Goal: Task Accomplishment & Management: Complete application form

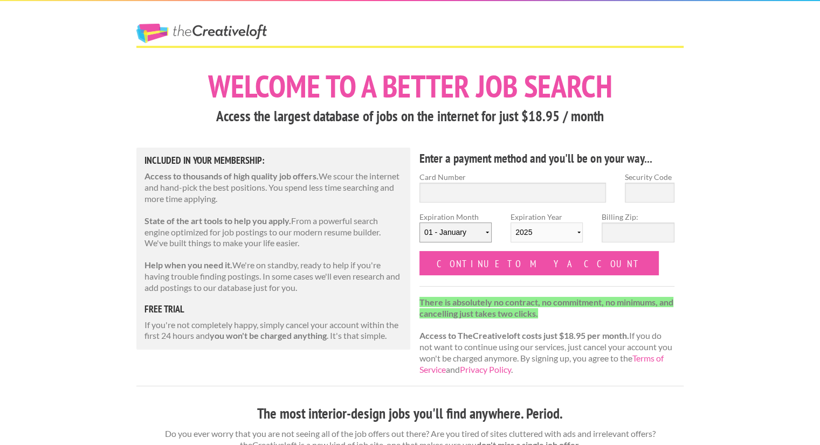
click at [486, 232] on select "01 - January 02 - February 03 - March 04 - April 05 - May 06 - June 07 - July 0…" at bounding box center [455, 233] width 72 height 20
select select "08"
click at [419, 223] on select "01 - January 02 - February 03 - March 04 - April 05 - May 06 - June 07 - July 0…" at bounding box center [455, 233] width 72 height 20
click at [575, 231] on select "2025 2026 2027 2028 2029 2030 2031 2032 2033 2034" at bounding box center [546, 233] width 72 height 20
select select "2029"
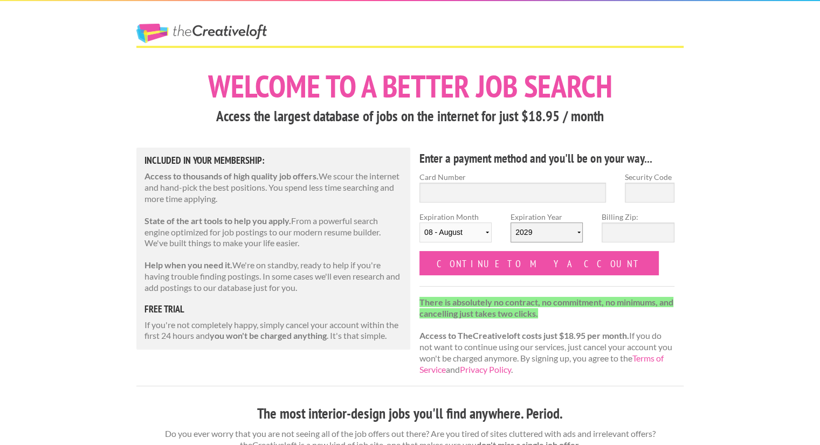
click at [510, 223] on select "2025 2026 2027 2028 2029 2030 2031 2032 2033 2034" at bounding box center [546, 233] width 72 height 20
click at [638, 233] on input "Billing Zip:" at bounding box center [637, 233] width 72 height 20
type input "29451"
click at [654, 189] on input "Security Code" at bounding box center [650, 193] width 50 height 20
type input "369"
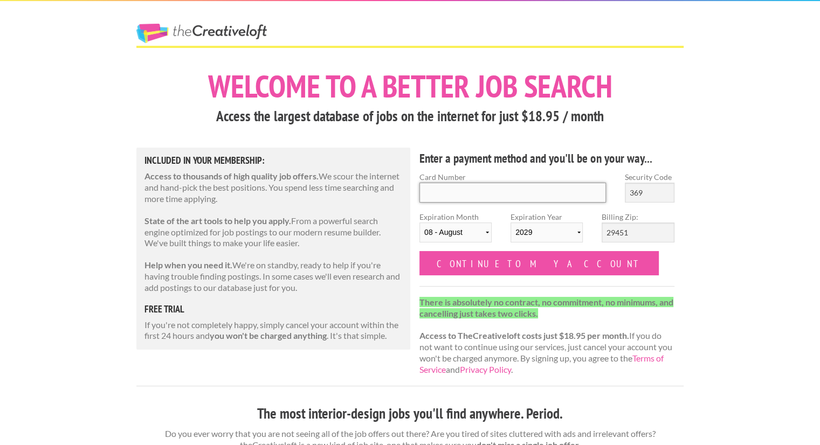
click at [563, 191] on input "Card Number" at bounding box center [512, 193] width 186 height 20
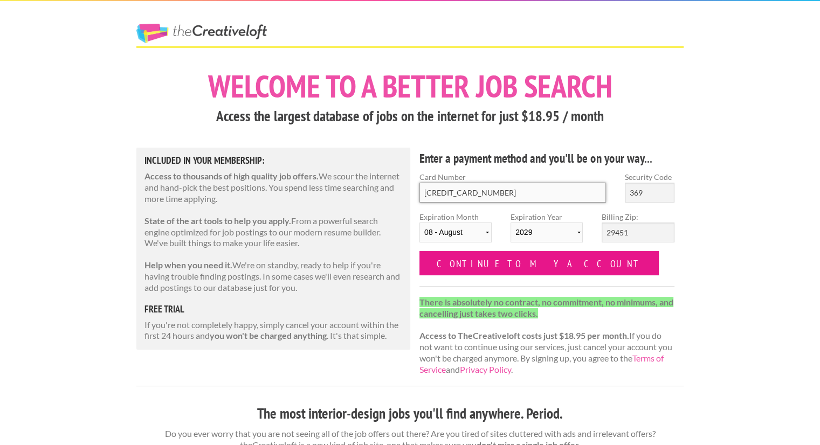
type input "5156 7689 5401 3150"
click at [498, 263] on input "Continue to my account" at bounding box center [538, 263] width 239 height 24
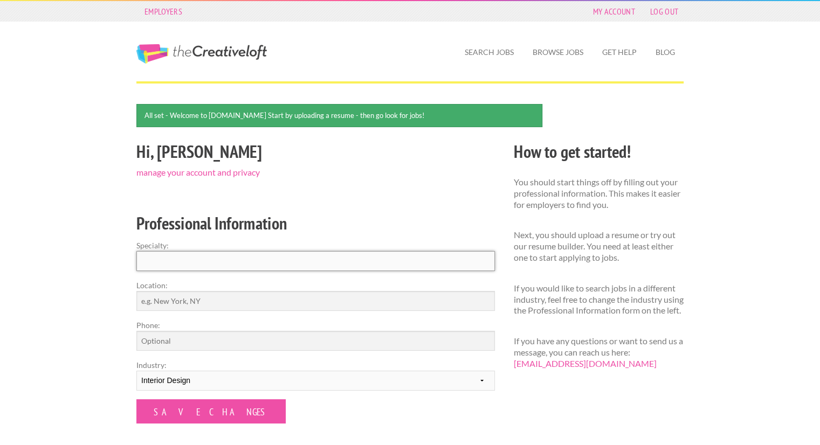
click at [354, 265] on input "Specialty:" at bounding box center [315, 261] width 358 height 20
click at [284, 299] on input "Location:" at bounding box center [315, 301] width 358 height 20
type input "Chicago, IL"
click at [231, 264] on input "Specialty:" at bounding box center [315, 261] width 358 height 20
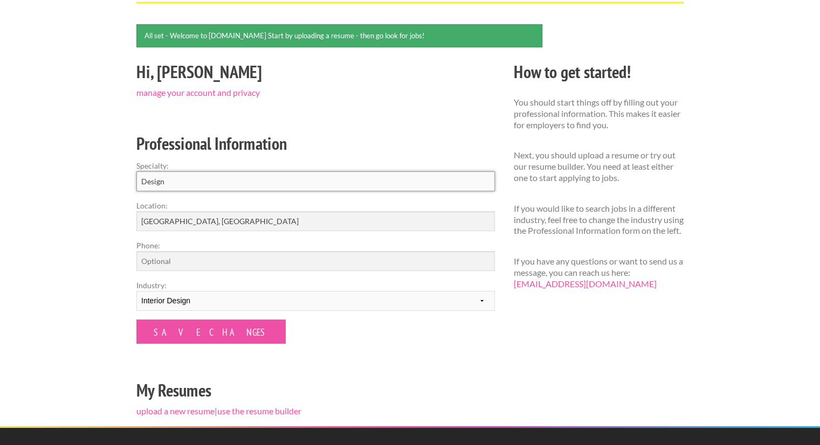
scroll to position [81, 0]
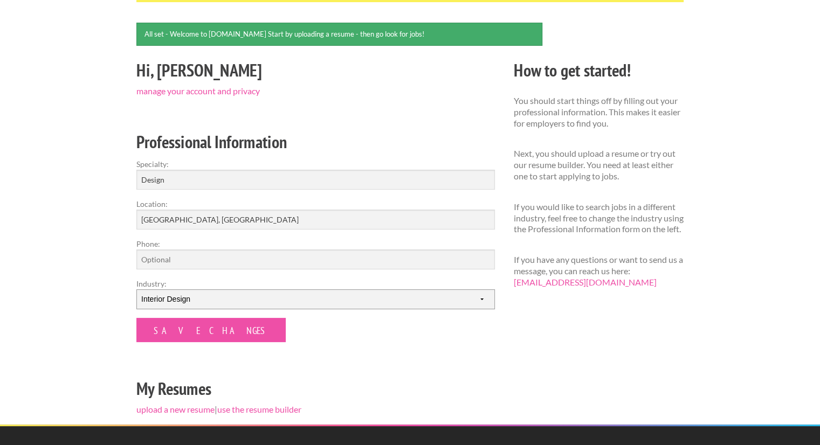
click at [251, 296] on select "--------- Fashion Interior Design Photography Event Planning Entertainment Musi…" at bounding box center [315, 299] width 358 height 20
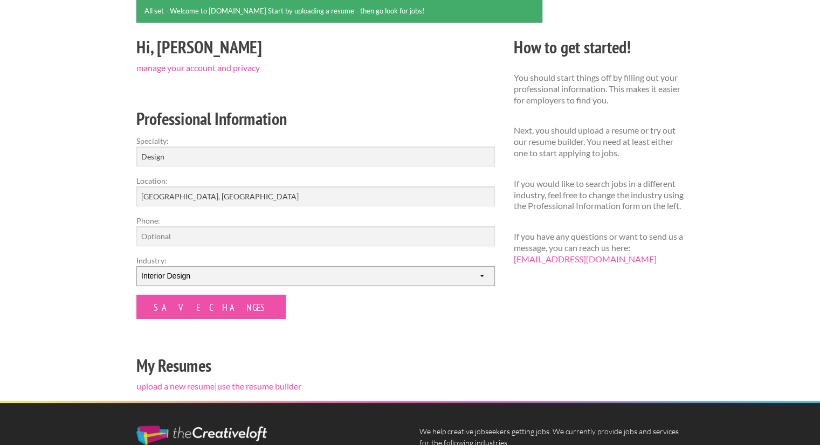
scroll to position [105, 0]
click at [299, 274] on select "--------- Fashion Interior Design Photography Event Planning Entertainment Musi…" at bounding box center [315, 276] width 358 height 20
click at [136, 266] on select "--------- Fashion Interior Design Photography Event Planning Entertainment Musi…" at bounding box center [315, 276] width 358 height 20
drag, startPoint x: 172, startPoint y: 153, endPoint x: 103, endPoint y: 155, distance: 68.5
click at [103, 155] on div "Employers My Account Log Out The Creative Loft Search Jobs Browse Jobs Get Help…" at bounding box center [410, 246] width 820 height 703
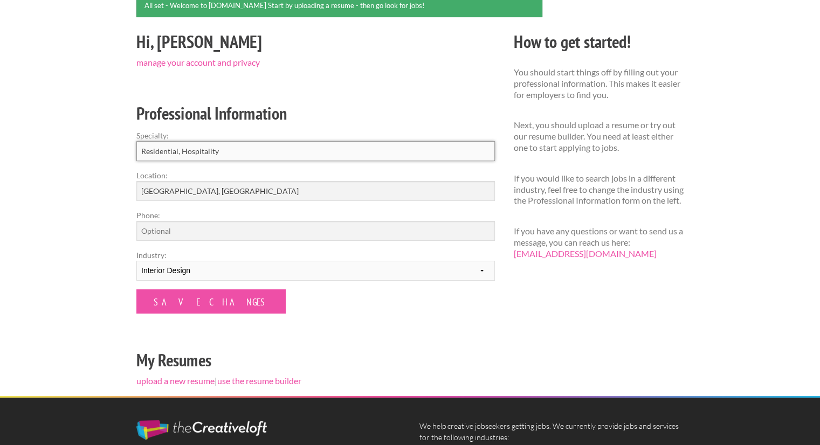
scroll to position [112, 0]
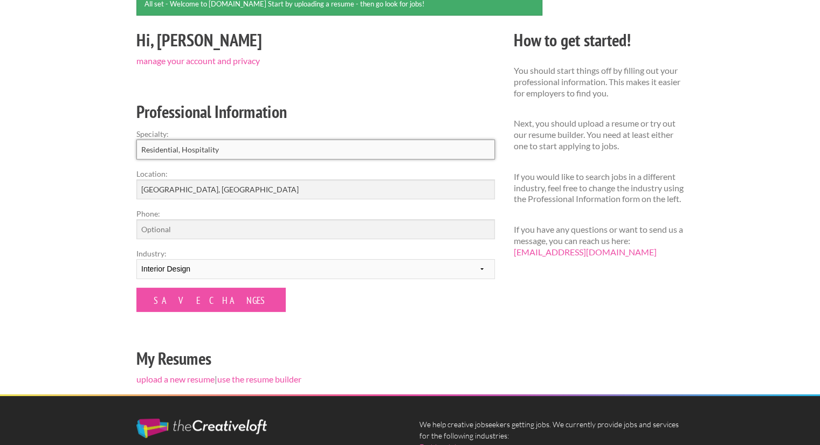
type input "Residential, Hospitality"
click at [183, 229] on input "Phone:" at bounding box center [315, 229] width 358 height 20
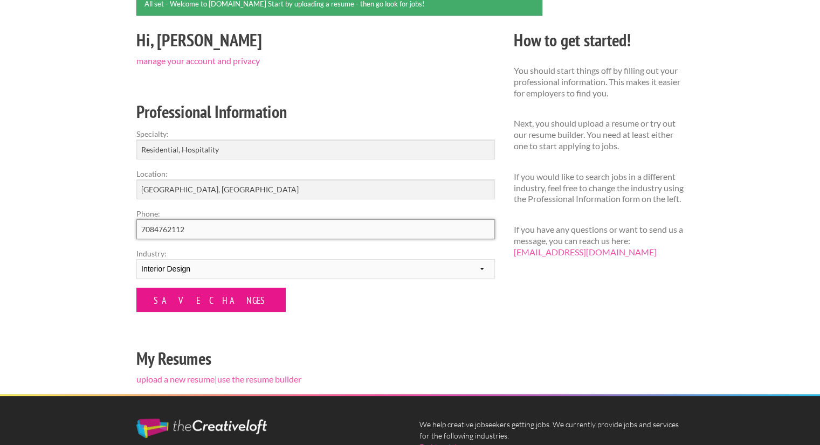
type input "7084762112"
click at [190, 299] on input "Save Changes" at bounding box center [210, 300] width 149 height 24
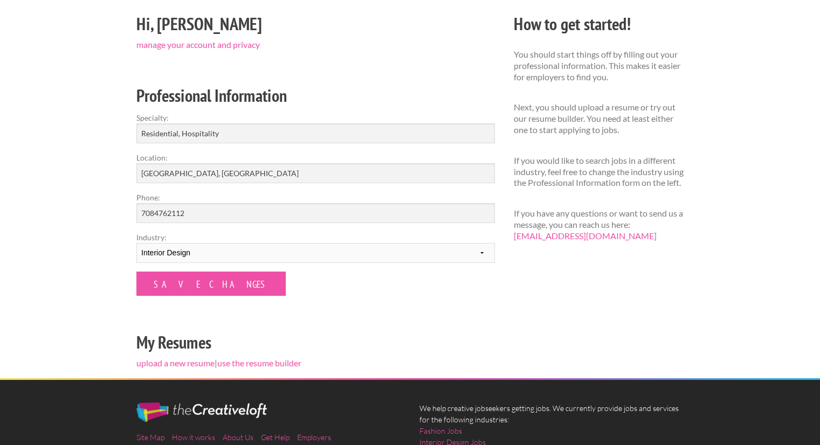
scroll to position [94, 0]
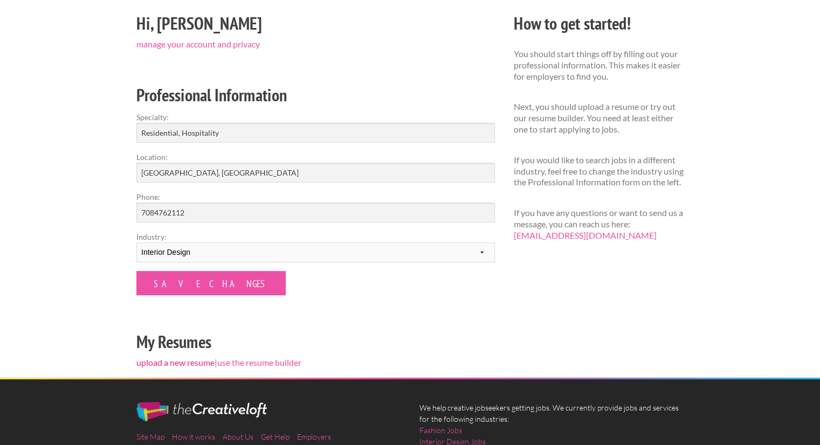
click at [203, 363] on link "upload a new resume" at bounding box center [175, 362] width 78 height 10
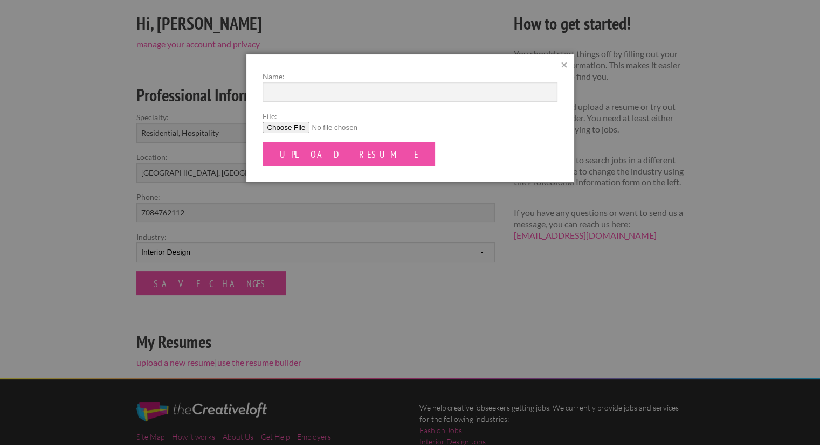
click at [297, 127] on input "File:" at bounding box center [409, 127] width 294 height 11
type input "C:\fakepath\Torie Stotz.pdf"
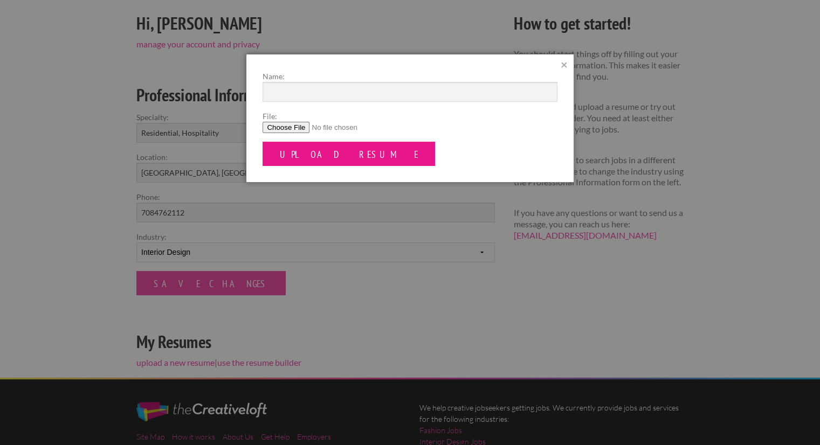
click at [324, 155] on input "Upload Resume" at bounding box center [348, 154] width 172 height 24
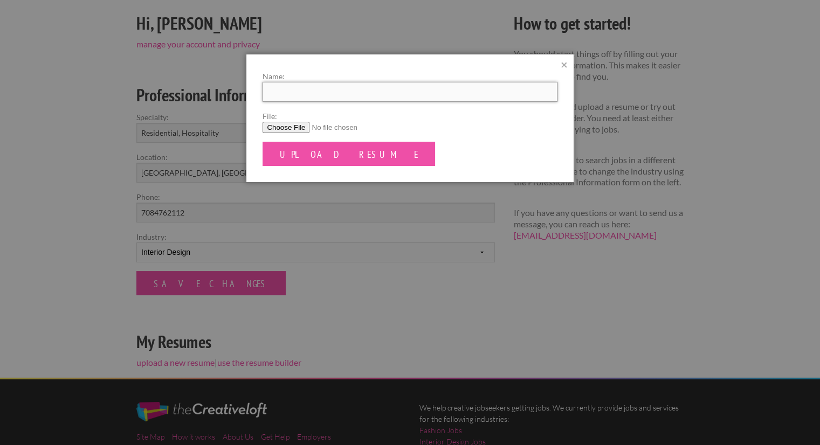
click at [320, 93] on input "Name:" at bounding box center [409, 92] width 294 height 20
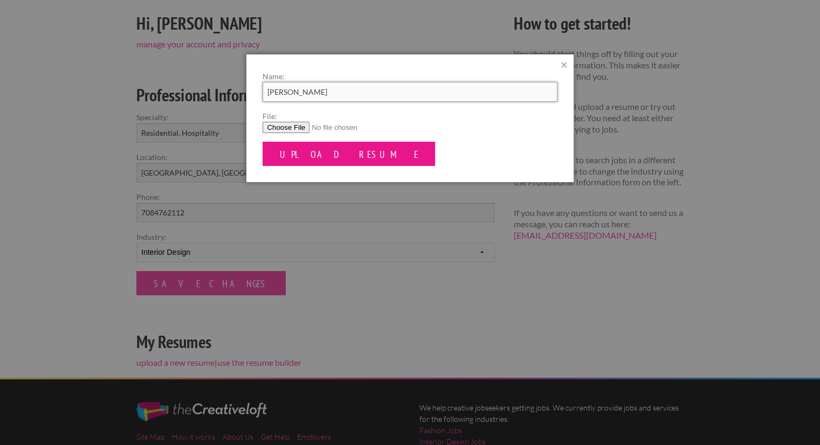
type input "Torie Stotz"
click at [323, 151] on input "Upload Resume" at bounding box center [348, 154] width 172 height 24
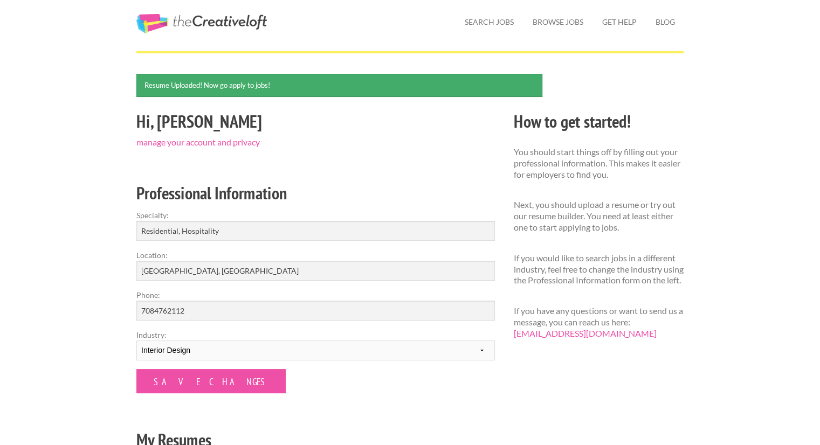
scroll to position [30, 0]
click at [491, 22] on link "Search Jobs" at bounding box center [489, 22] width 66 height 25
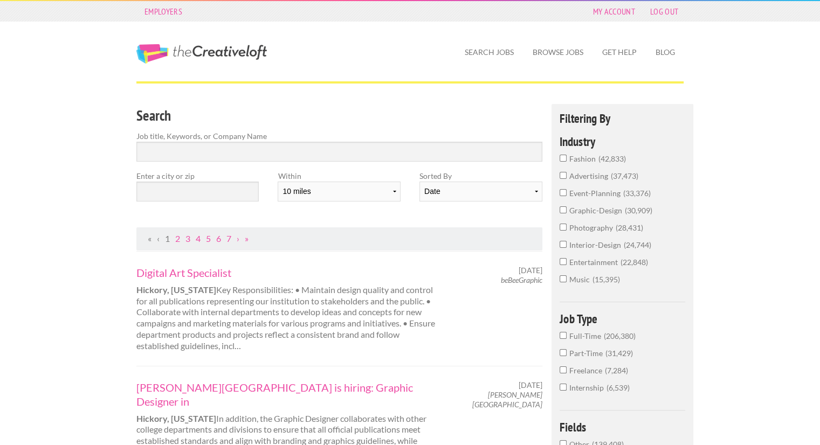
scroll to position [20, 0]
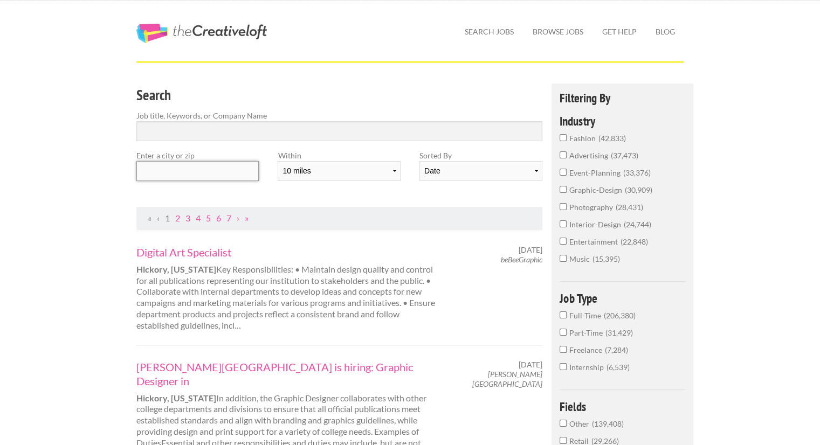
click at [202, 171] on input "text" at bounding box center [197, 171] width 122 height 20
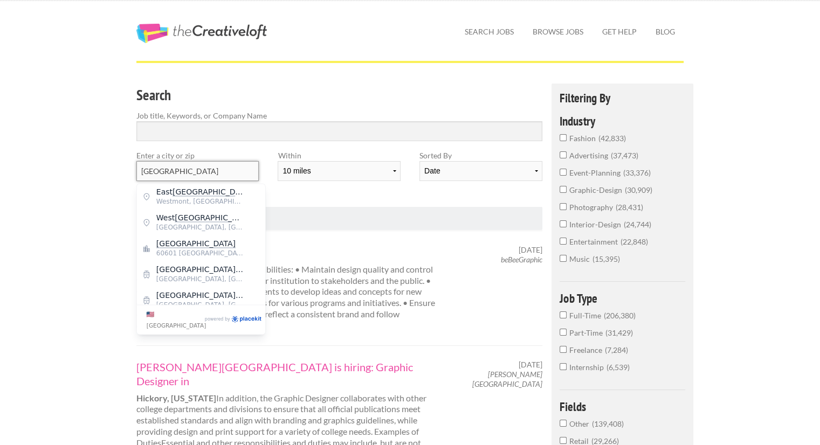
type input "Chicago"
click at [203, 145] on div "Search Job title, Keywords, or Company Name" at bounding box center [339, 117] width 425 height 66
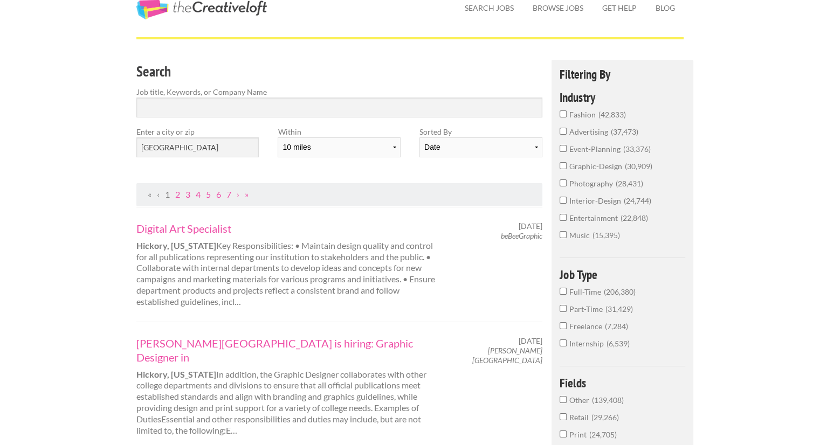
scroll to position [45, 0]
click at [563, 197] on input "interior-design 24,744" at bounding box center [562, 199] width 7 height 7
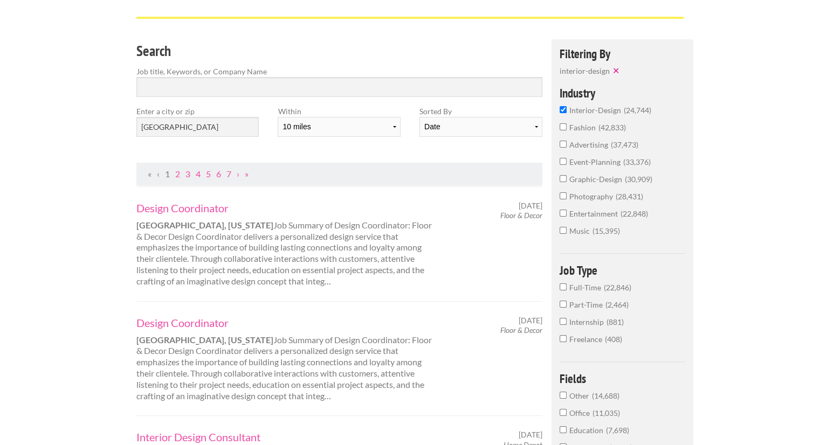
scroll to position [64, 0]
click at [188, 128] on input "Chicago" at bounding box center [197, 127] width 122 height 20
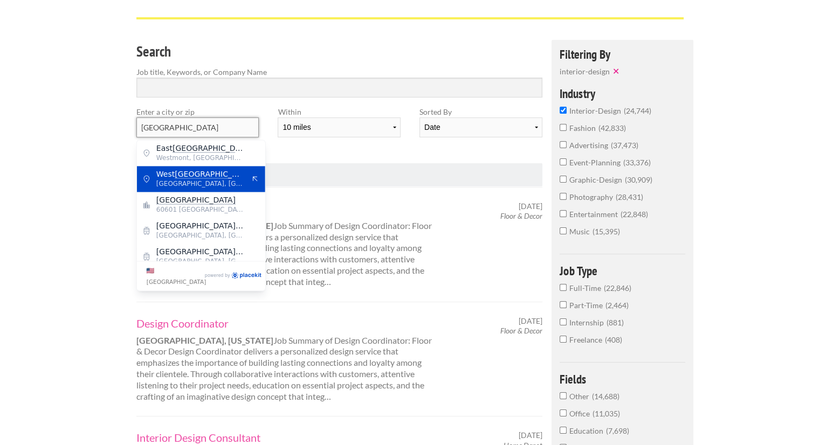
scroll to position [0, 0]
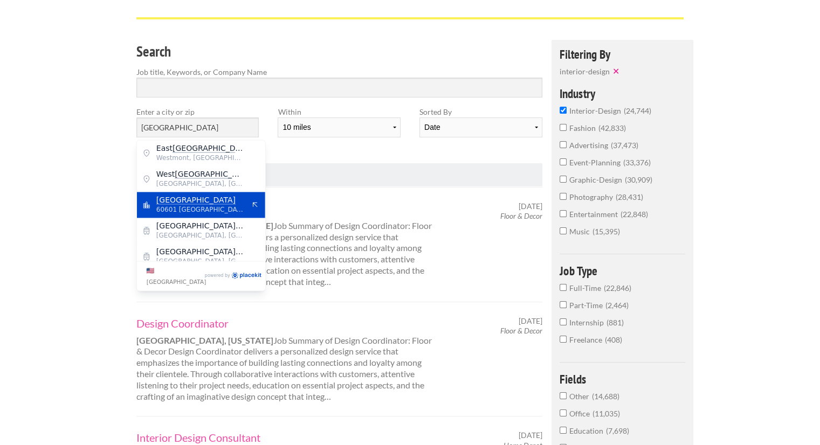
click at [166, 198] on mark "Chicago" at bounding box center [195, 200] width 79 height 9
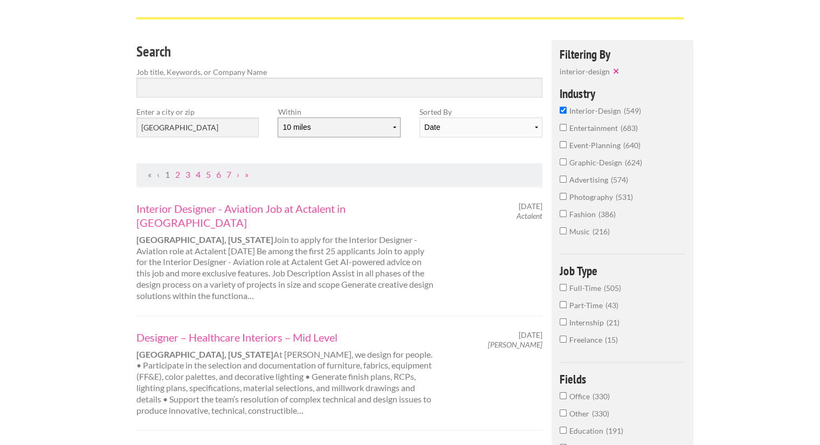
click at [392, 130] on select "10 miles 20 miles 50 miles 100 miles 200 miles 300 miles 400 miles 500 miles" at bounding box center [339, 127] width 122 height 20
select select "20"
click at [278, 117] on select "10 miles 20 miles 50 miles 100 miles 200 miles 300 miles 400 miles 500 miles" at bounding box center [339, 127] width 122 height 20
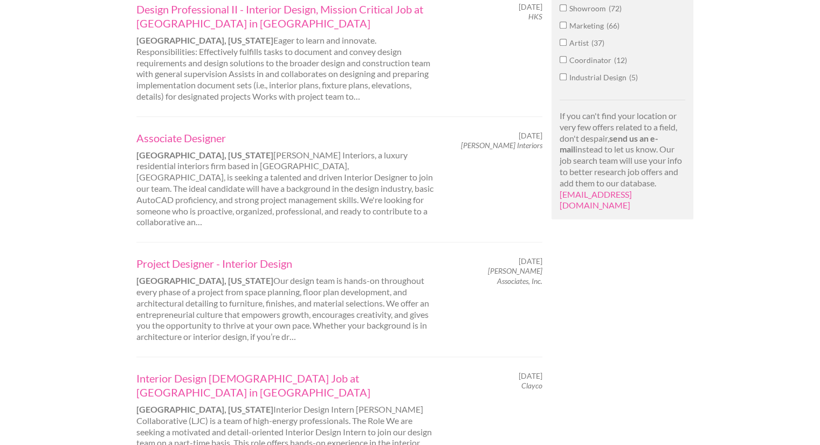
scroll to position [751, 0]
click at [236, 255] on link "Project Designer - Interior Design" at bounding box center [286, 262] width 300 height 14
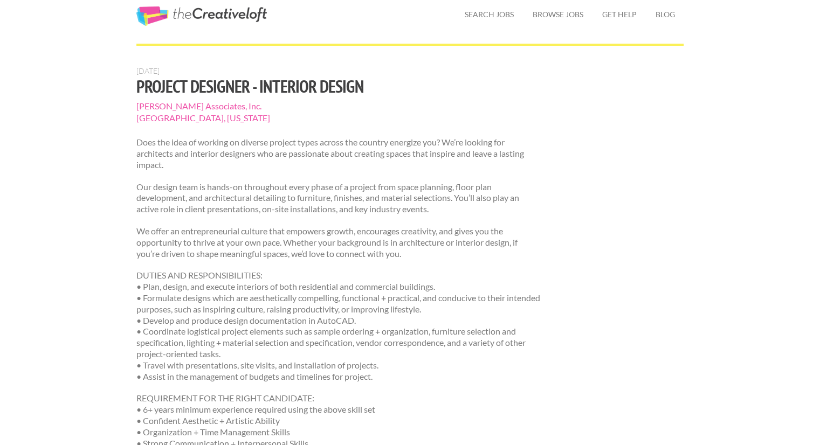
scroll to position [34, 0]
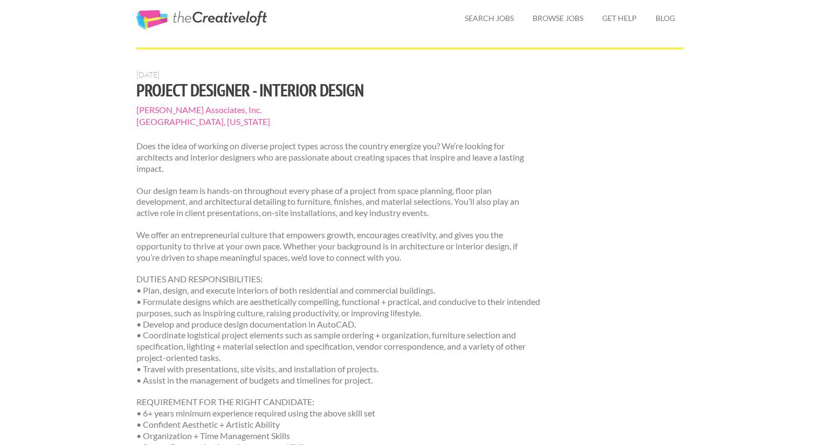
click at [181, 112] on span "[PERSON_NAME] Associates, Inc." at bounding box center [339, 110] width 406 height 12
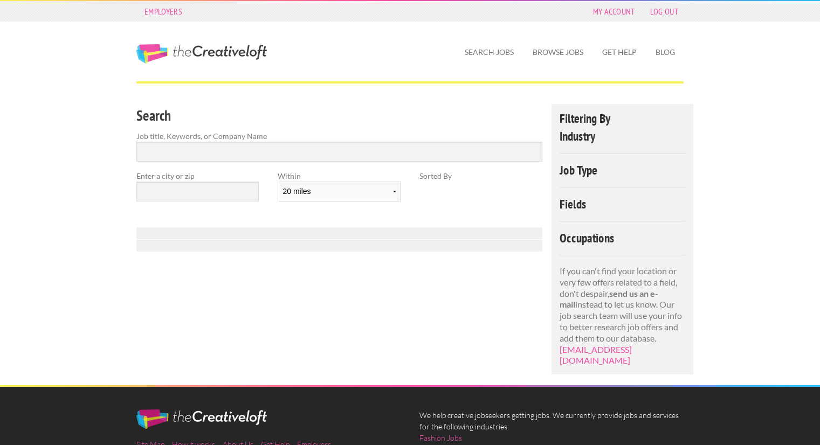
select select "20"
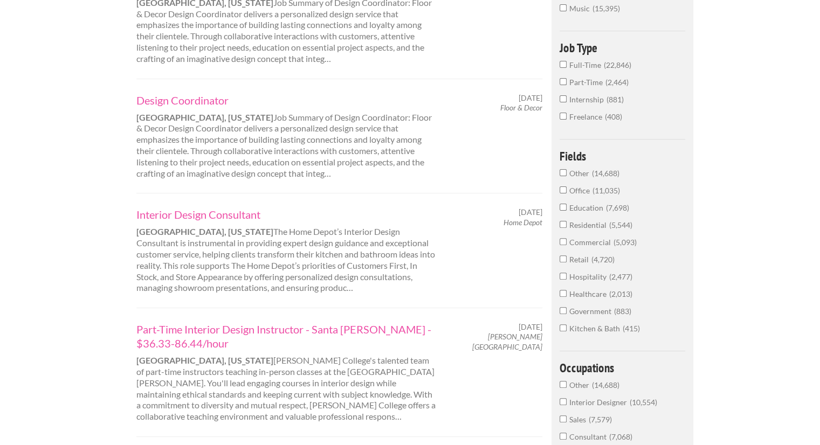
scroll to position [50, 0]
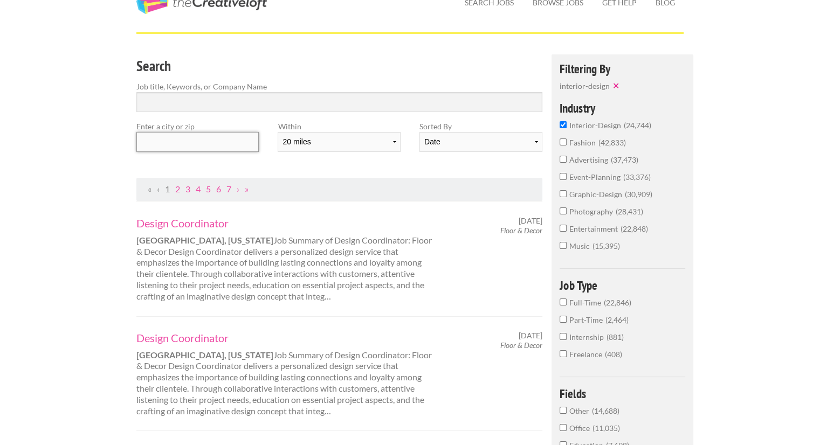
click at [224, 143] on input "text" at bounding box center [197, 142] width 122 height 20
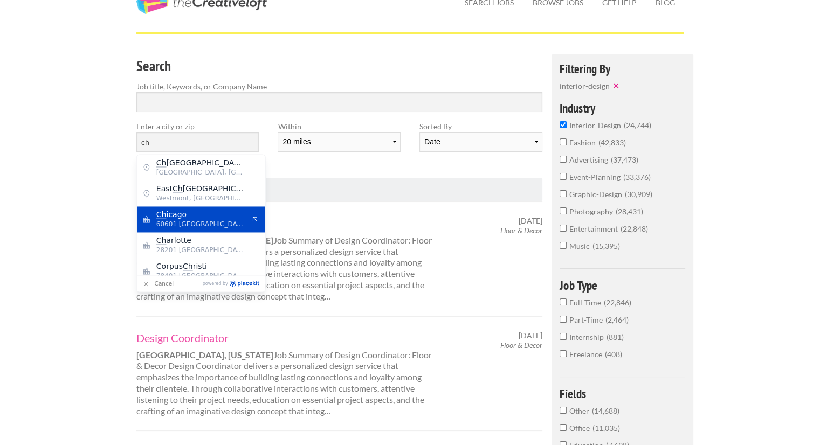
click at [171, 217] on span "Ch icago" at bounding box center [200, 215] width 88 height 10
type input "Chicago"
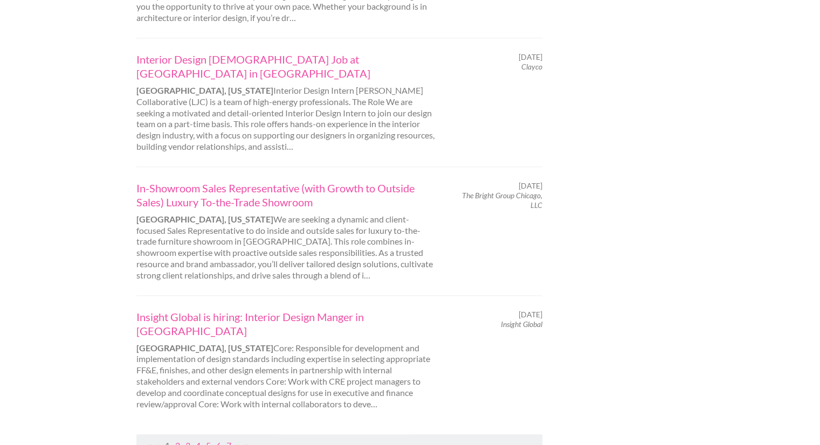
scroll to position [1072, 0]
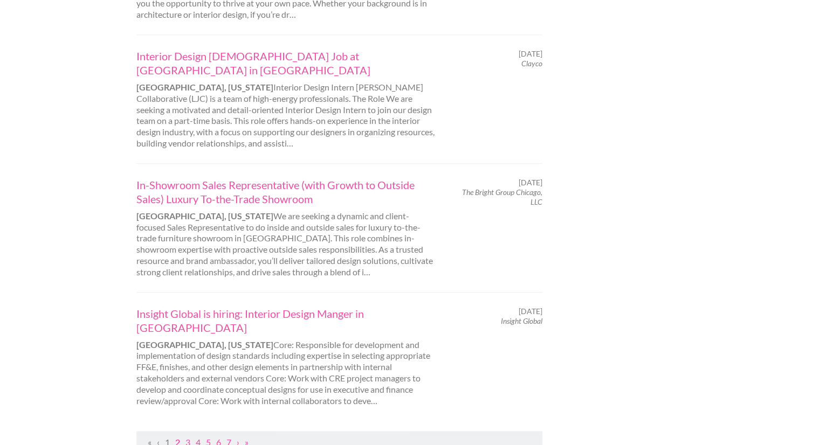
click at [177, 437] on link "2" at bounding box center [177, 442] width 5 height 10
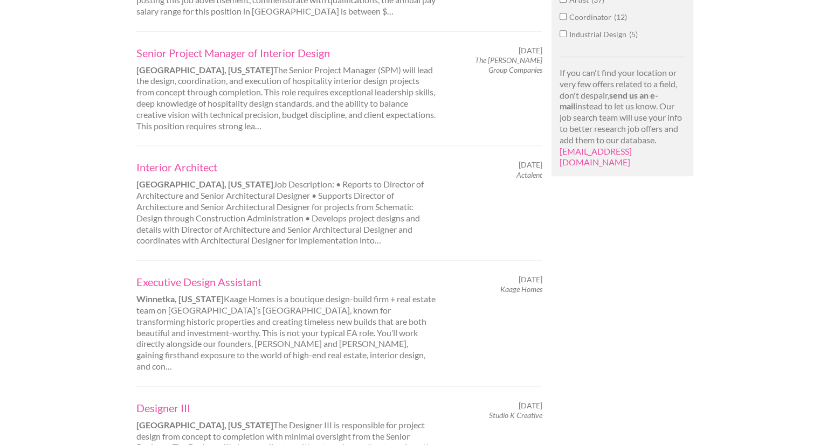
scroll to position [795, 0]
click at [211, 164] on link "Interior Architect" at bounding box center [286, 165] width 300 height 14
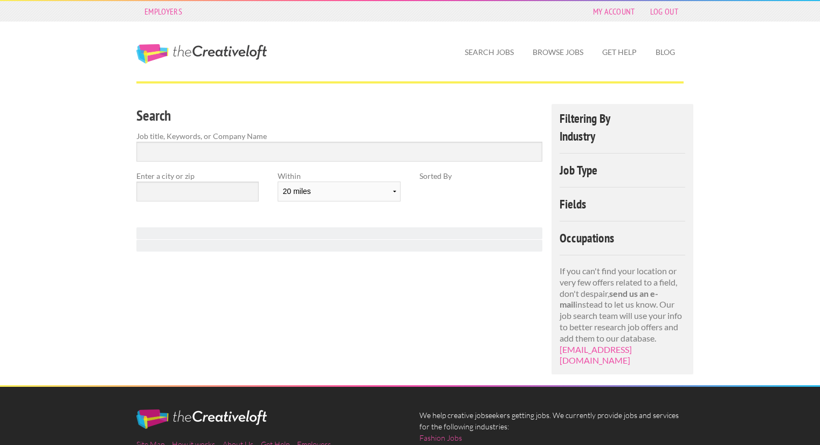
select select "20"
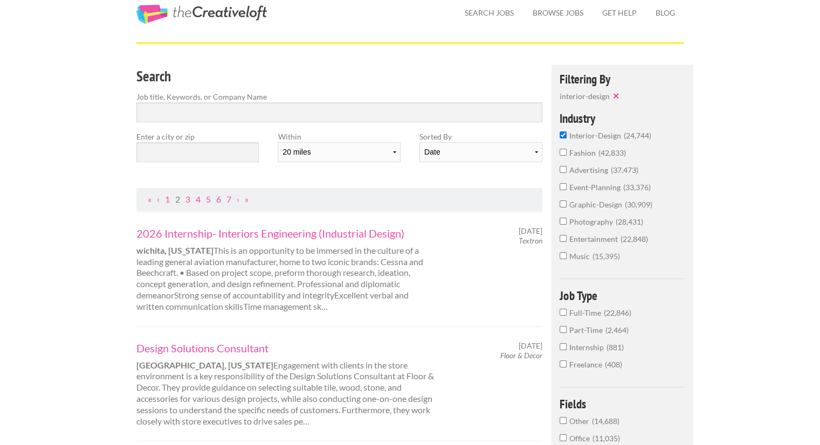
scroll to position [40, 0]
click at [232, 150] on input "text" at bounding box center [197, 152] width 122 height 20
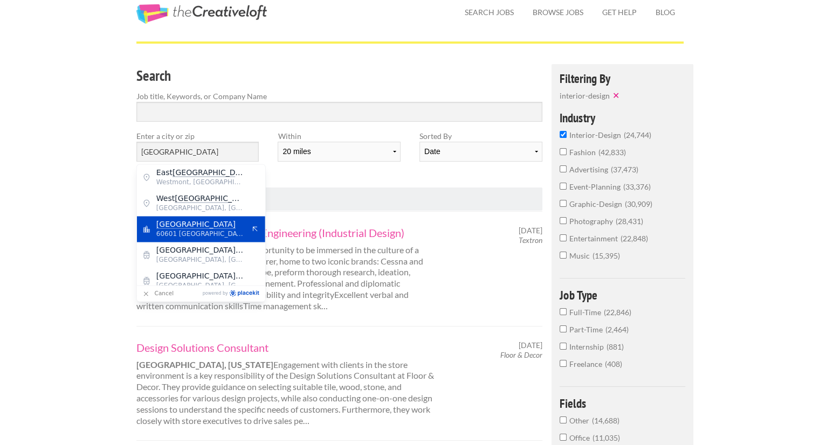
click at [172, 227] on mark "[GEOGRAPHIC_DATA]" at bounding box center [195, 224] width 79 height 9
type input "[GEOGRAPHIC_DATA]"
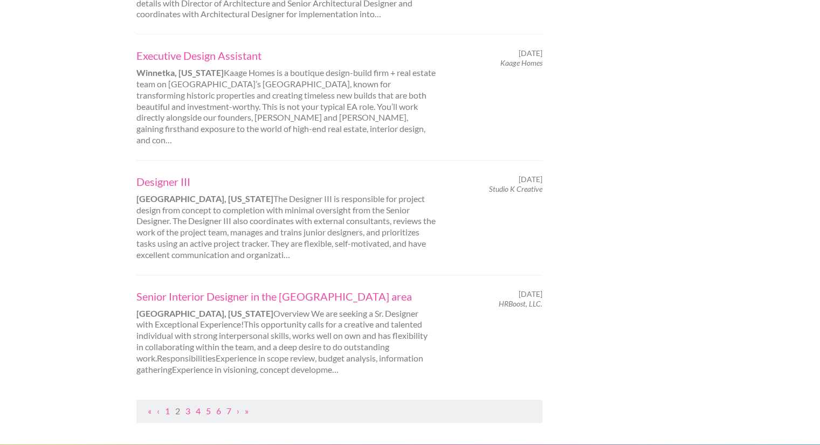
scroll to position [1023, 0]
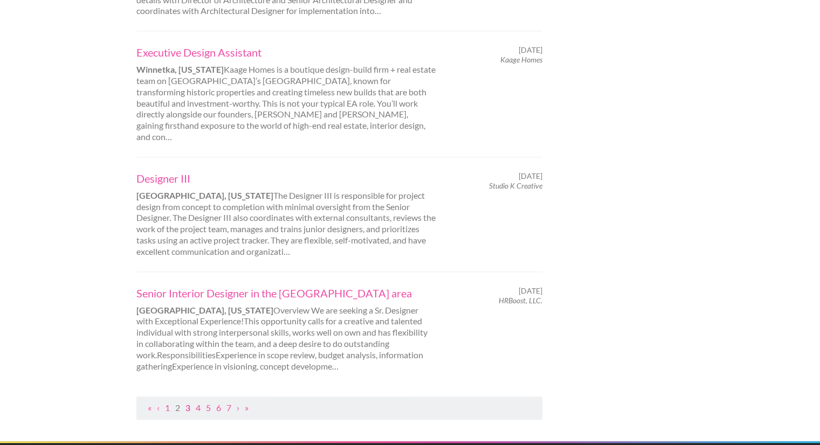
click at [189, 403] on link "3" at bounding box center [187, 408] width 5 height 10
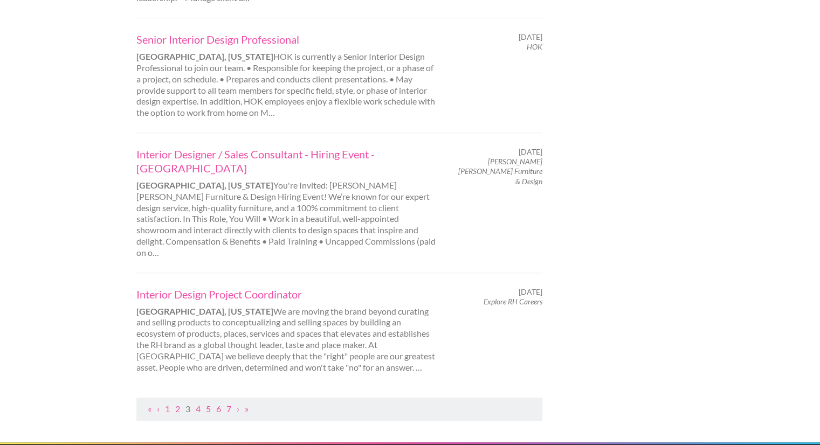
scroll to position [1051, 0]
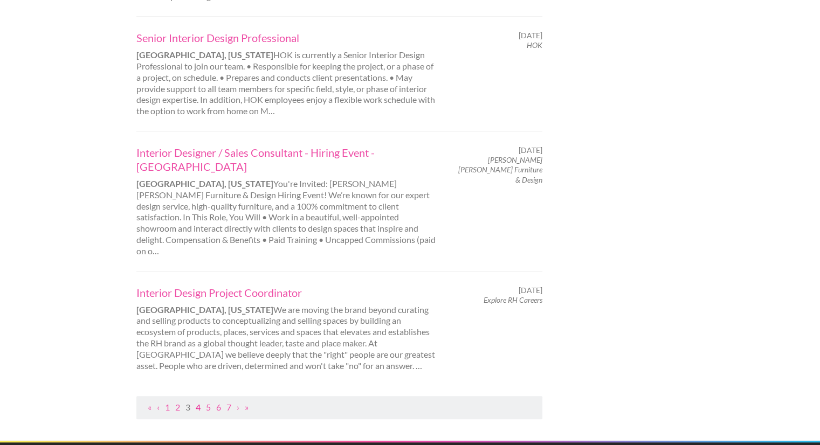
click at [198, 402] on link "4" at bounding box center [198, 407] width 5 height 10
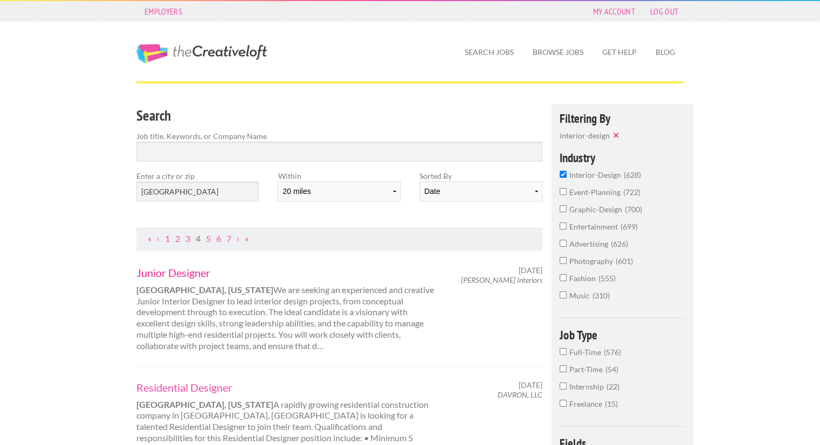
click at [182, 273] on link "Junior Designer" at bounding box center [286, 273] width 300 height 14
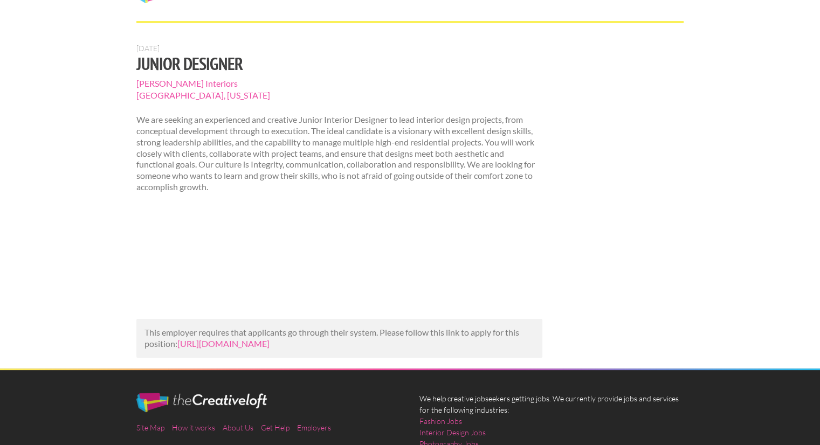
scroll to position [81, 0]
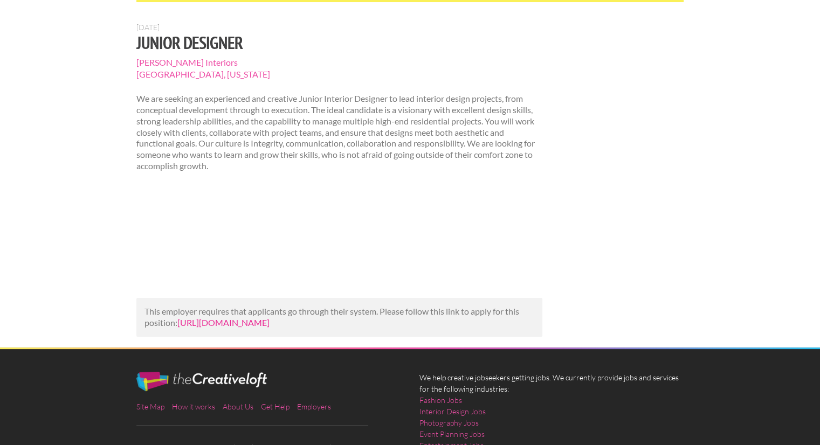
click at [269, 325] on link "[URL][DOMAIN_NAME]" at bounding box center [223, 322] width 92 height 10
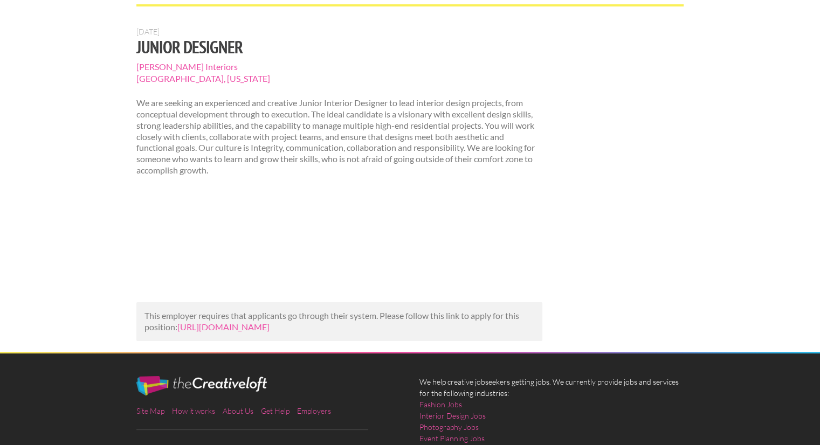
scroll to position [79, 0]
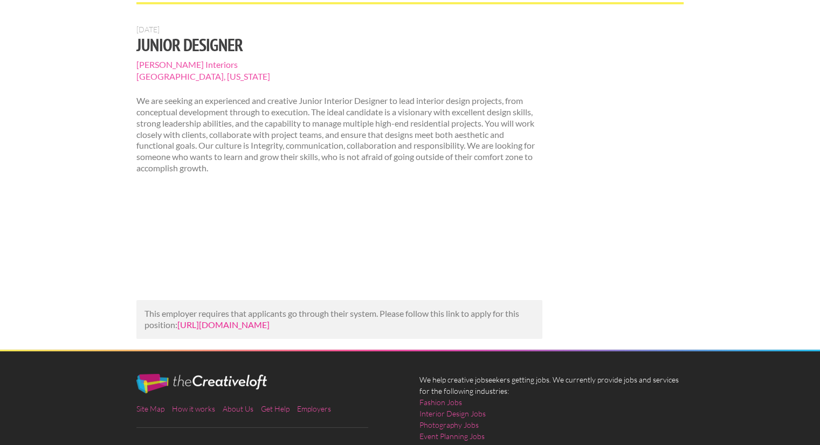
click at [269, 327] on link "https://businessofhome.com/jobs/junior-designer-87e61cbc-e362-49bd-b56b-491d08b…" at bounding box center [223, 325] width 92 height 10
